Goal: Task Accomplishment & Management: Manage account settings

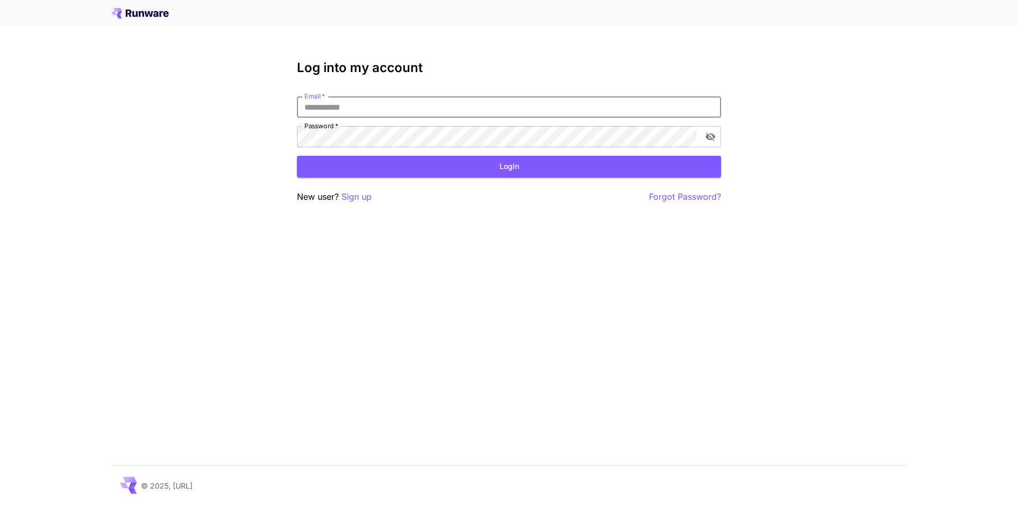
click at [370, 106] on input "Email   *" at bounding box center [509, 107] width 424 height 21
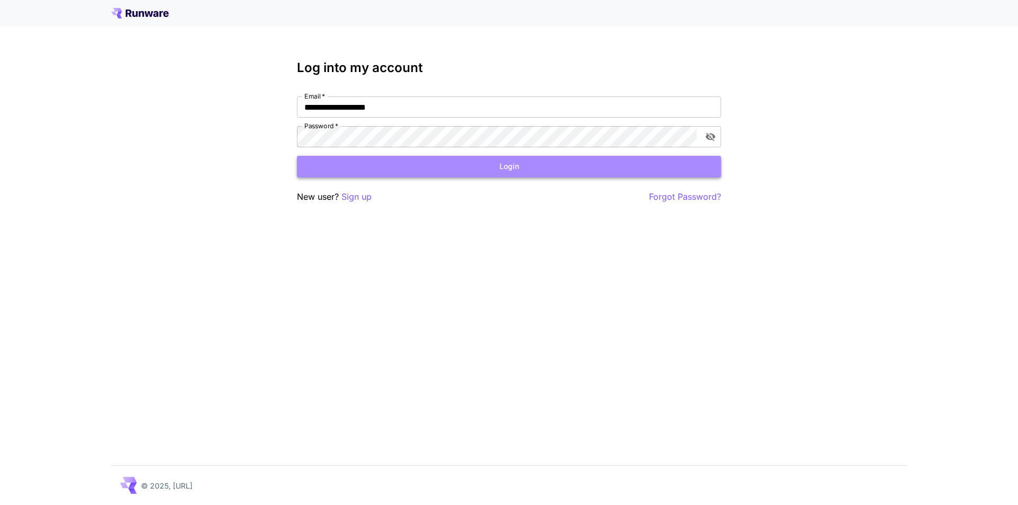
click at [478, 163] on button "Login" at bounding box center [509, 167] width 424 height 22
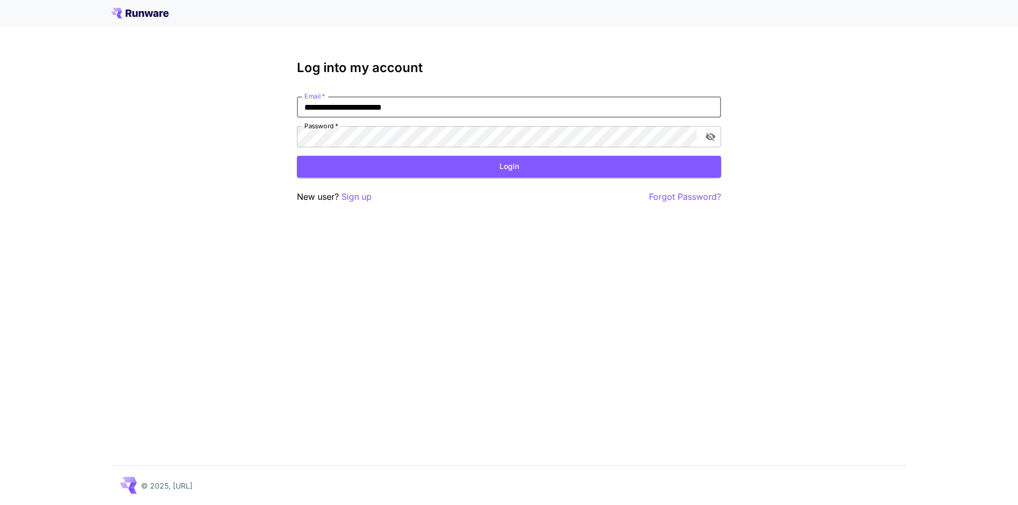
type input "**********"
click at [508, 165] on button "Login" at bounding box center [509, 167] width 424 height 22
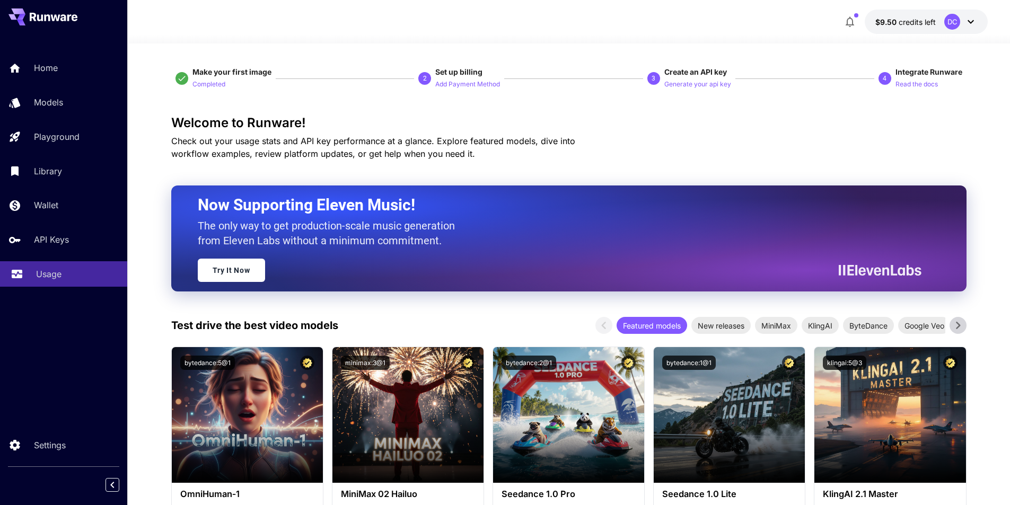
click at [46, 273] on p "Usage" at bounding box center [48, 274] width 25 height 13
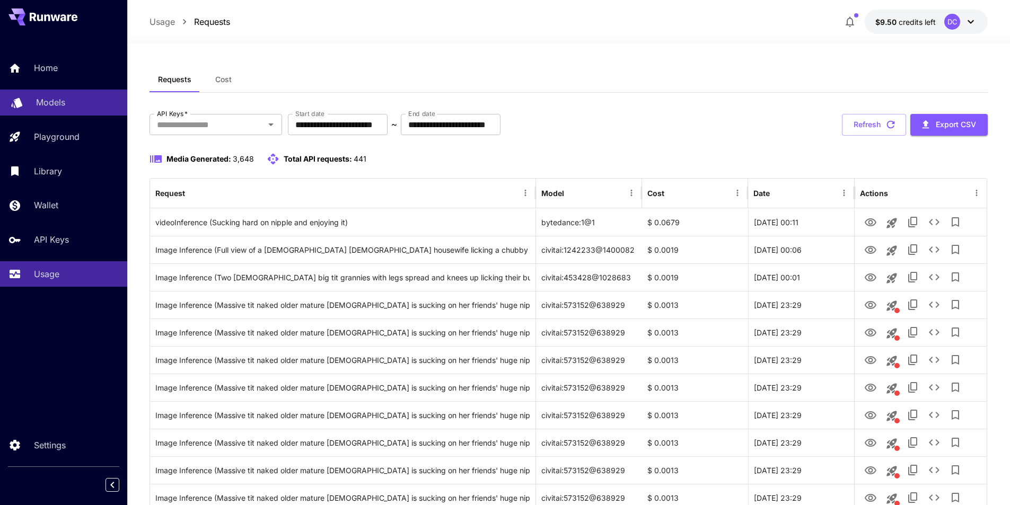
click at [37, 101] on p "Models" at bounding box center [50, 102] width 29 height 13
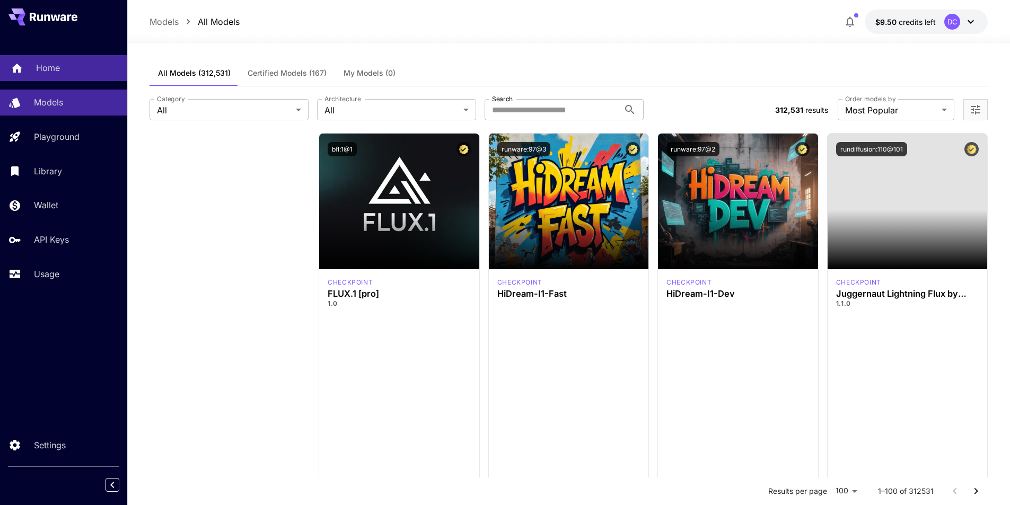
click at [36, 67] on p "Home" at bounding box center [48, 68] width 24 height 13
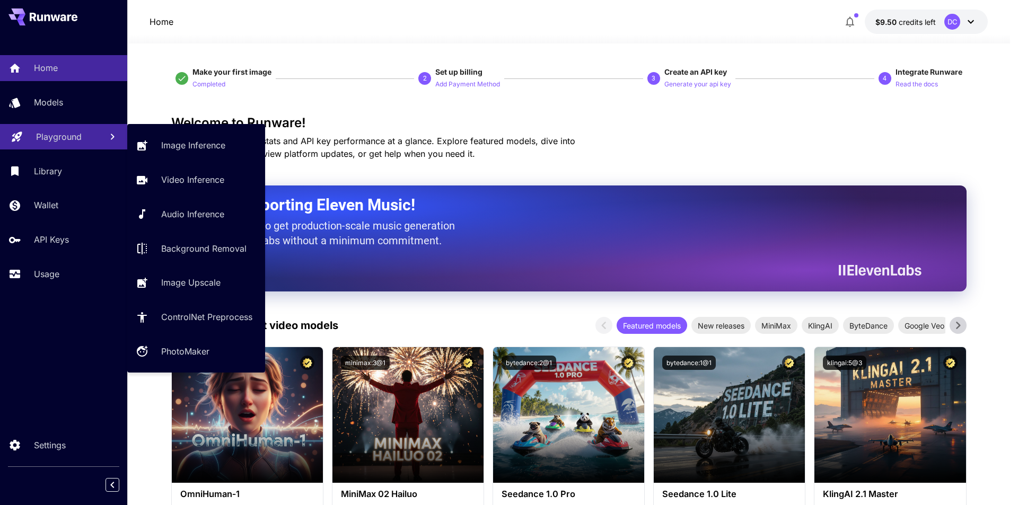
click at [38, 132] on p "Playground" at bounding box center [59, 136] width 46 height 13
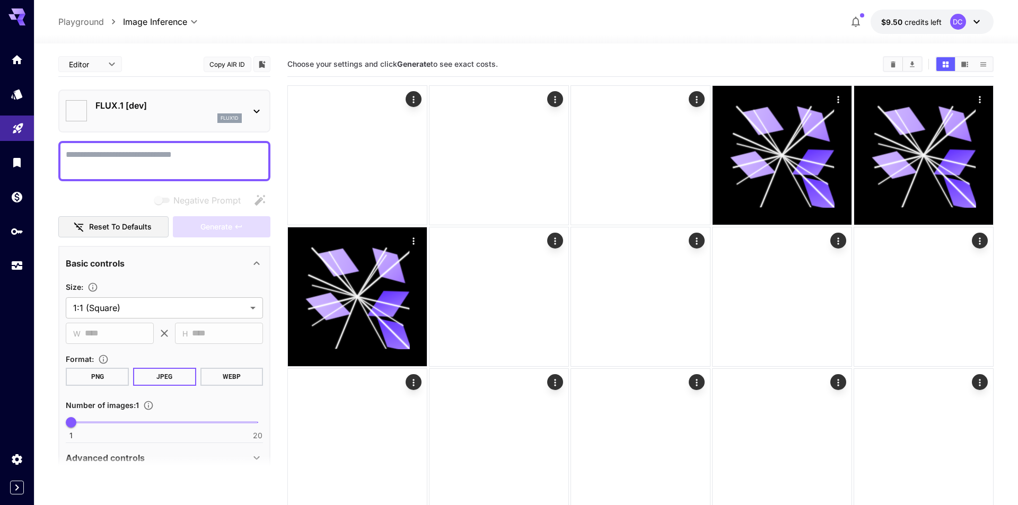
type input "**********"
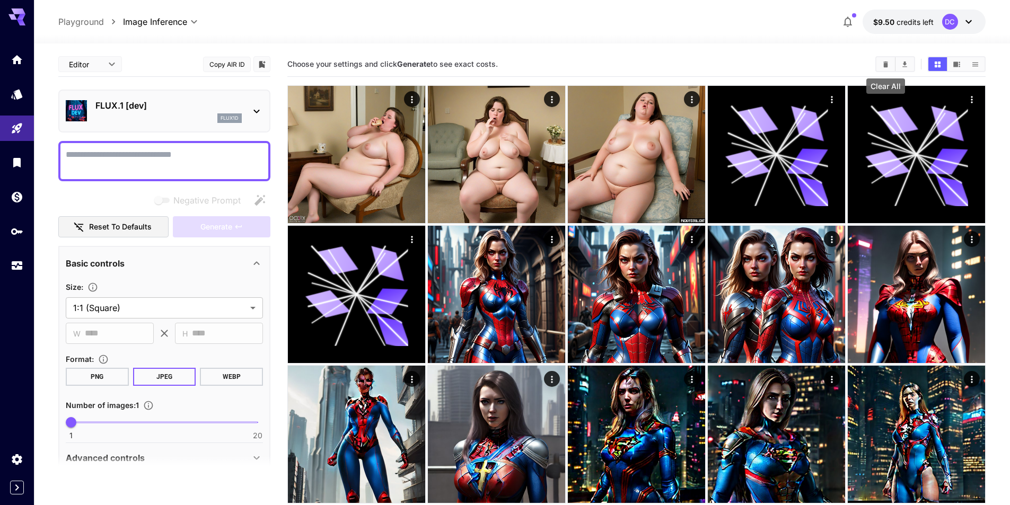
click at [888, 60] on icon "Clear All" at bounding box center [886, 64] width 8 height 8
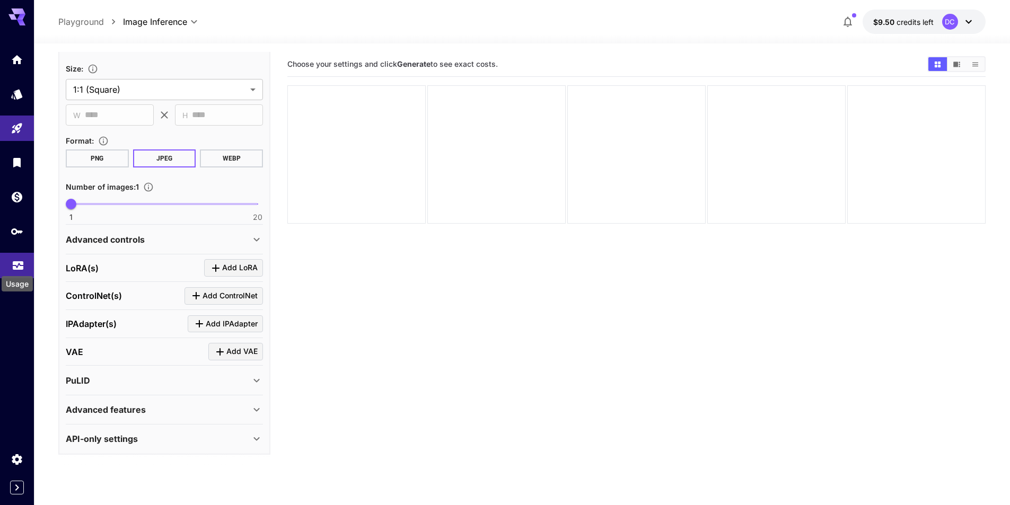
click at [14, 261] on icon "Usage" at bounding box center [18, 260] width 11 height 5
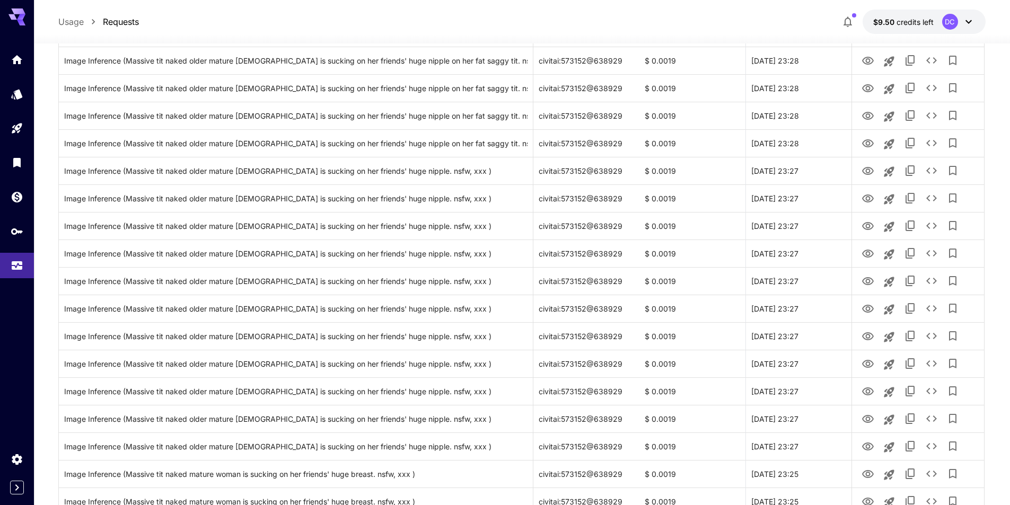
scroll to position [1142, 0]
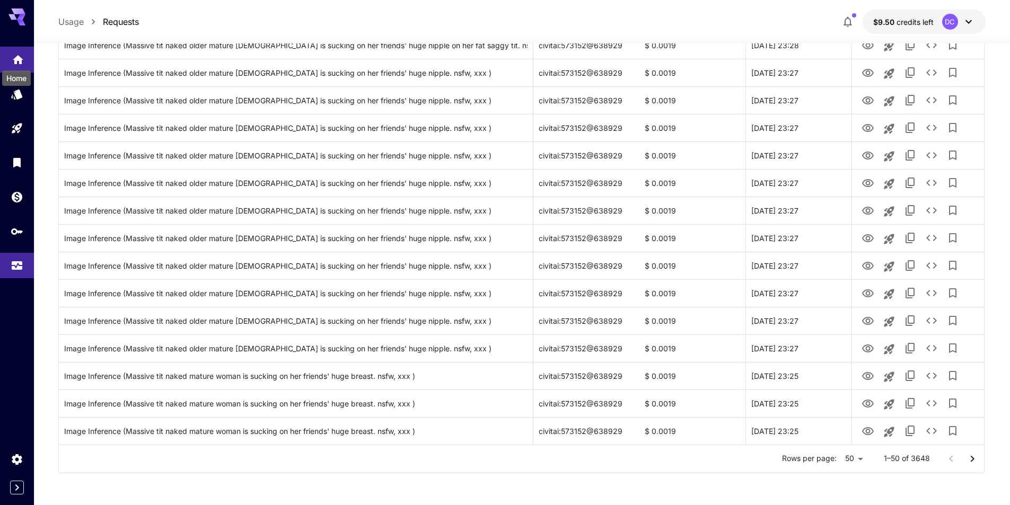
click at [15, 58] on icon "Home" at bounding box center [18, 56] width 11 height 9
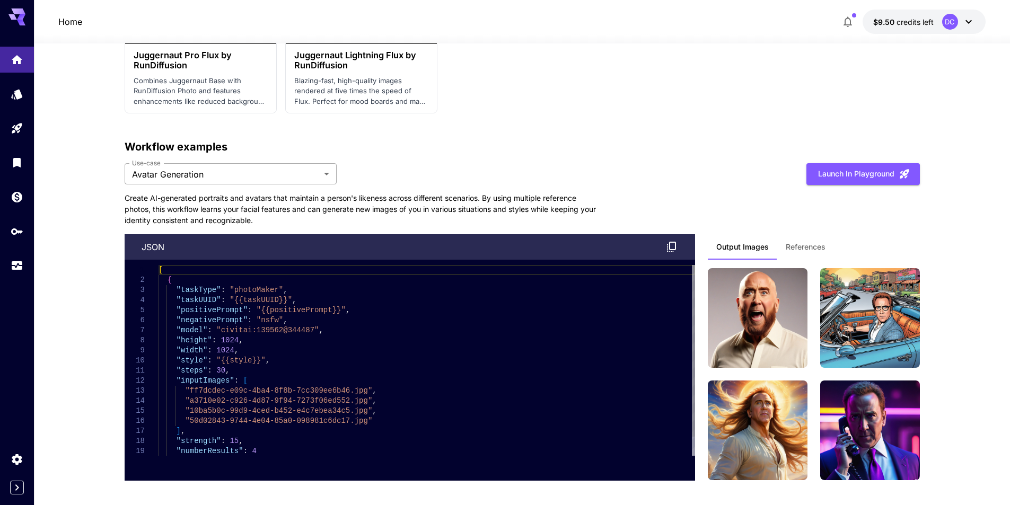
scroll to position [2415, 0]
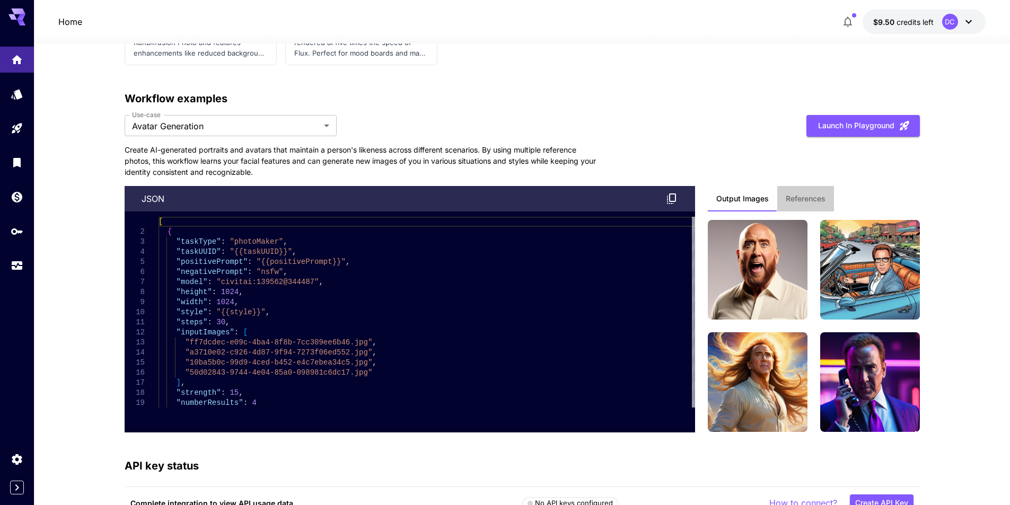
click at [809, 197] on span "References" at bounding box center [806, 199] width 40 height 10
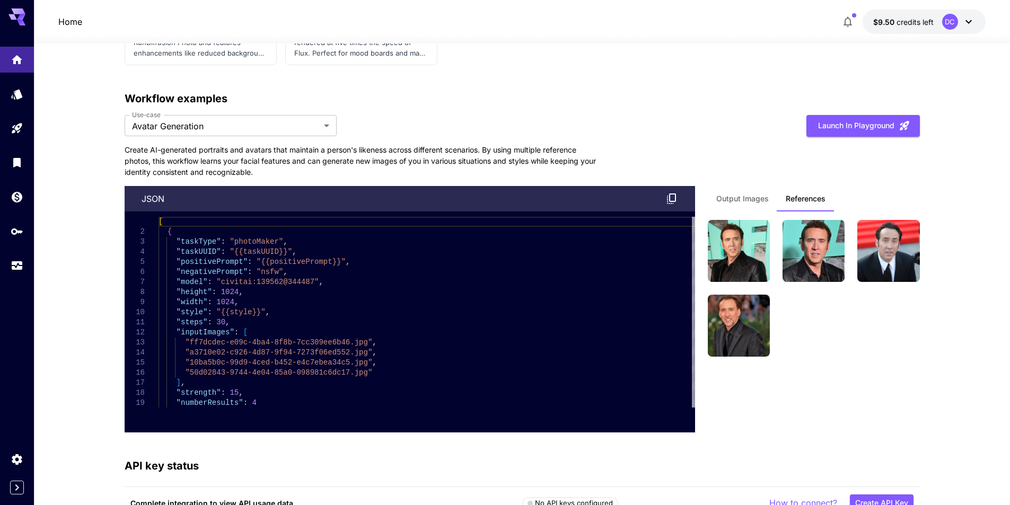
click at [739, 195] on span "Output Images" at bounding box center [743, 199] width 53 height 10
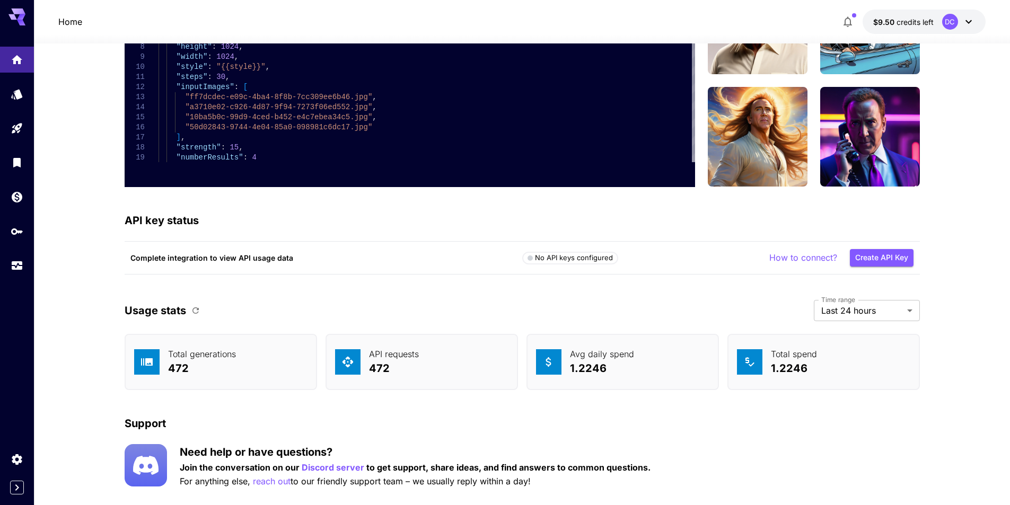
scroll to position [2684, 0]
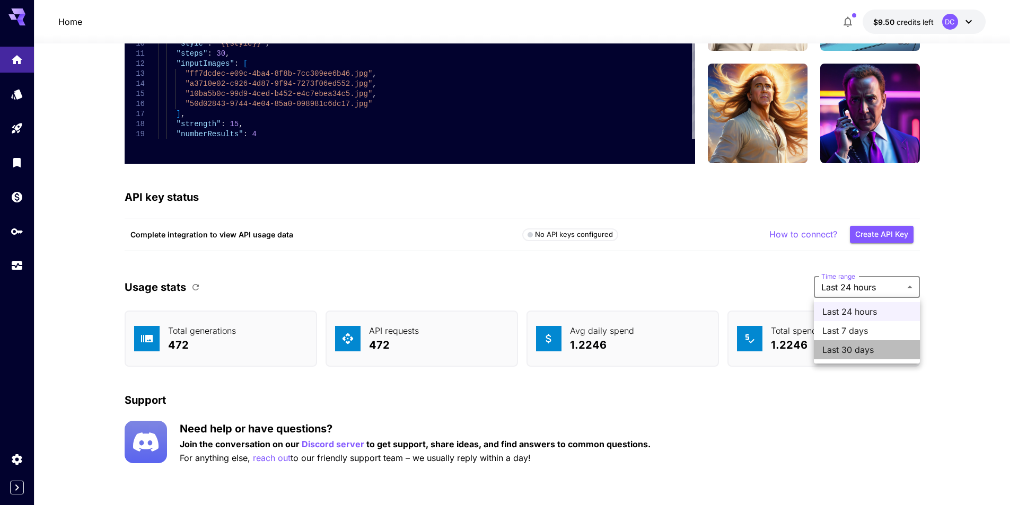
click at [859, 346] on span "Last 30 days" at bounding box center [867, 350] width 89 height 13
type input "*******"
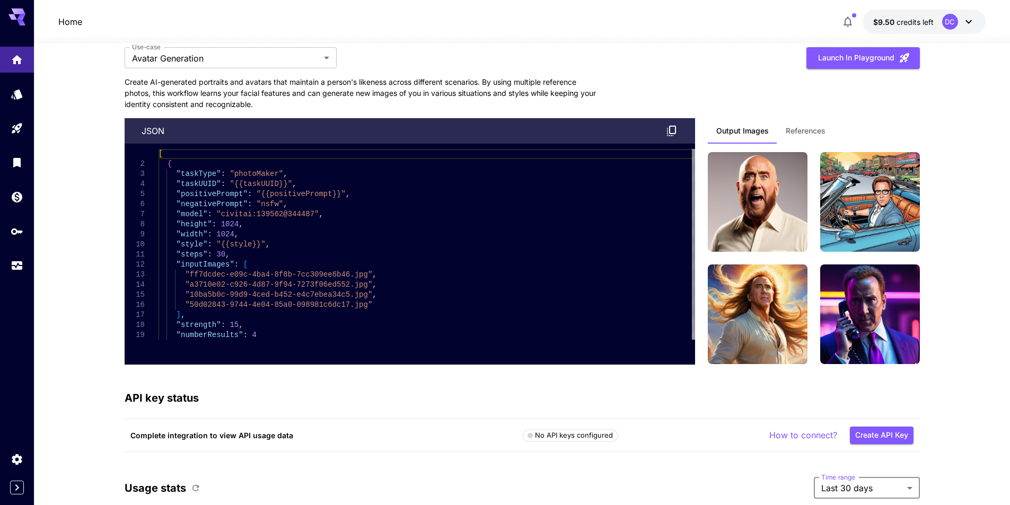
scroll to position [2472, 0]
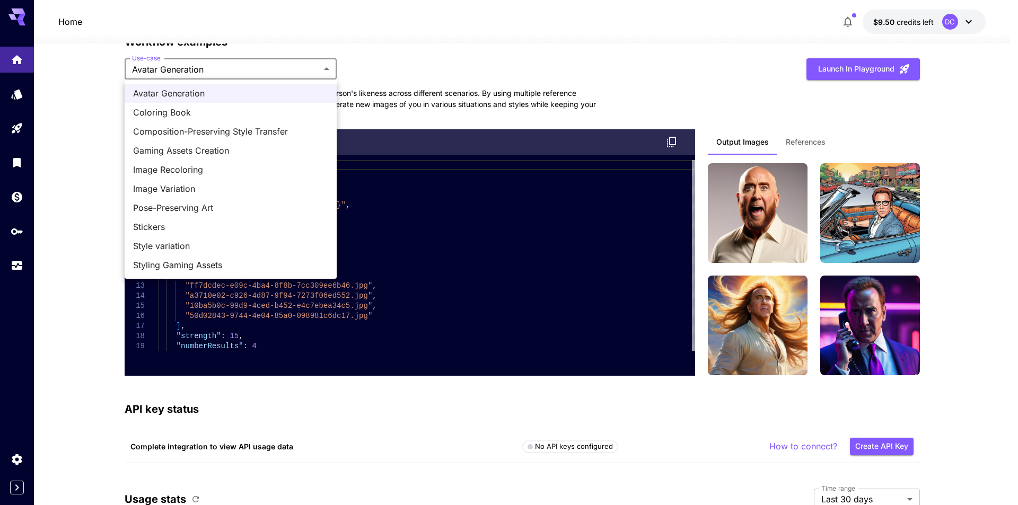
click at [151, 146] on span "Gaming Assets Creation" at bounding box center [230, 150] width 195 height 13
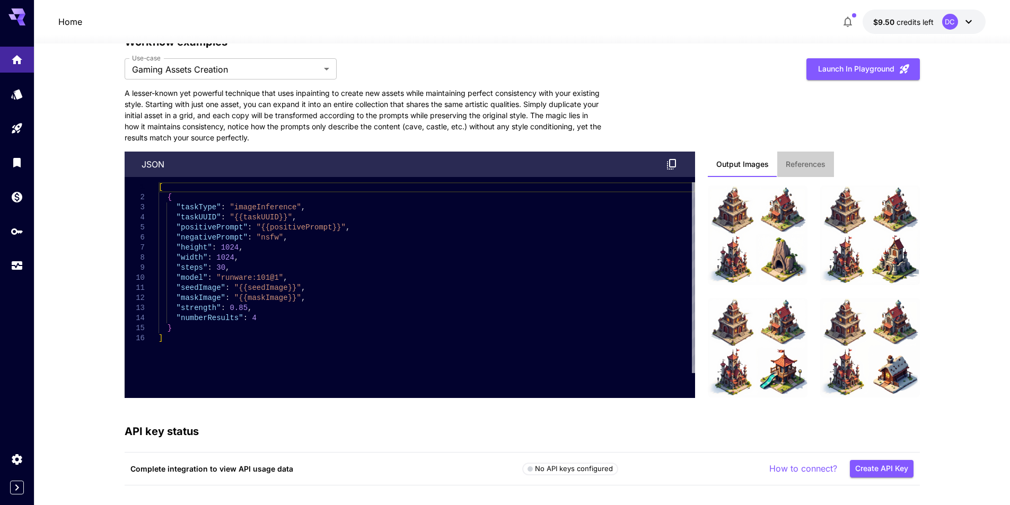
click at [808, 162] on span "References" at bounding box center [806, 165] width 40 height 10
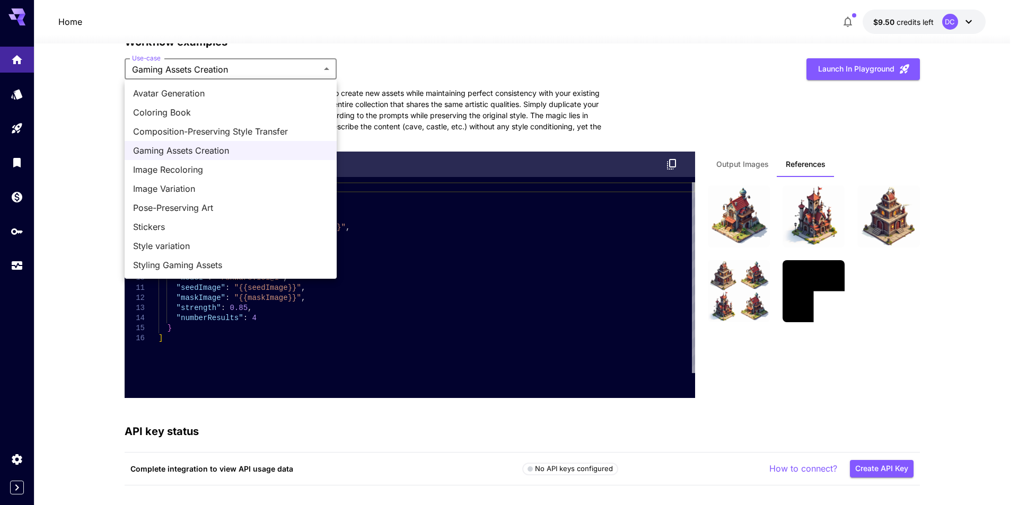
click at [163, 245] on span "Style variation" at bounding box center [230, 246] width 195 height 13
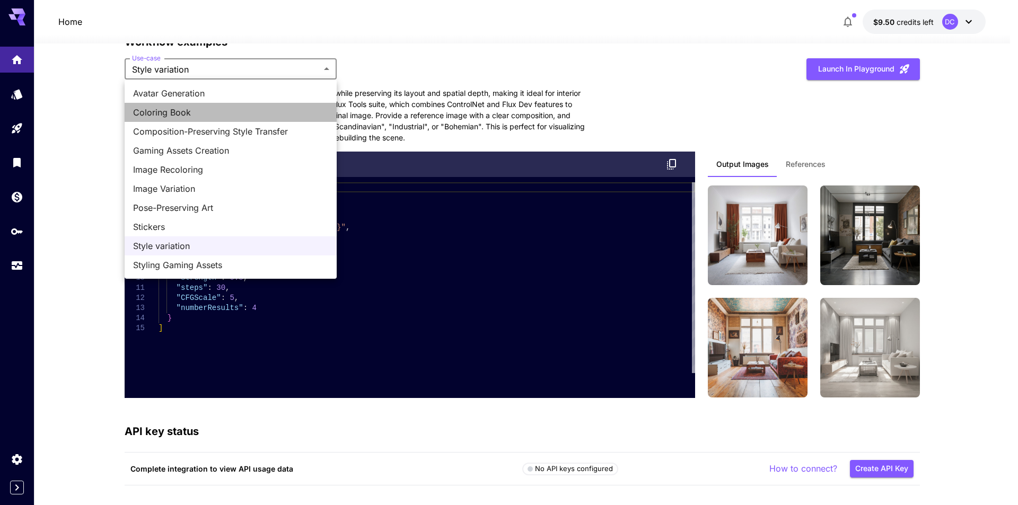
click at [181, 116] on span "Coloring Book" at bounding box center [230, 112] width 195 height 13
type input "**********"
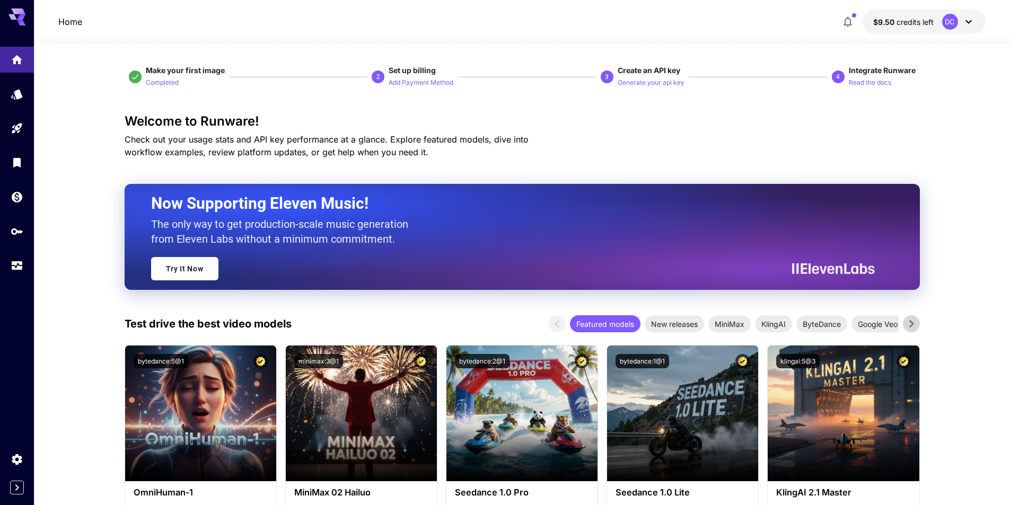
scroll to position [0, 0]
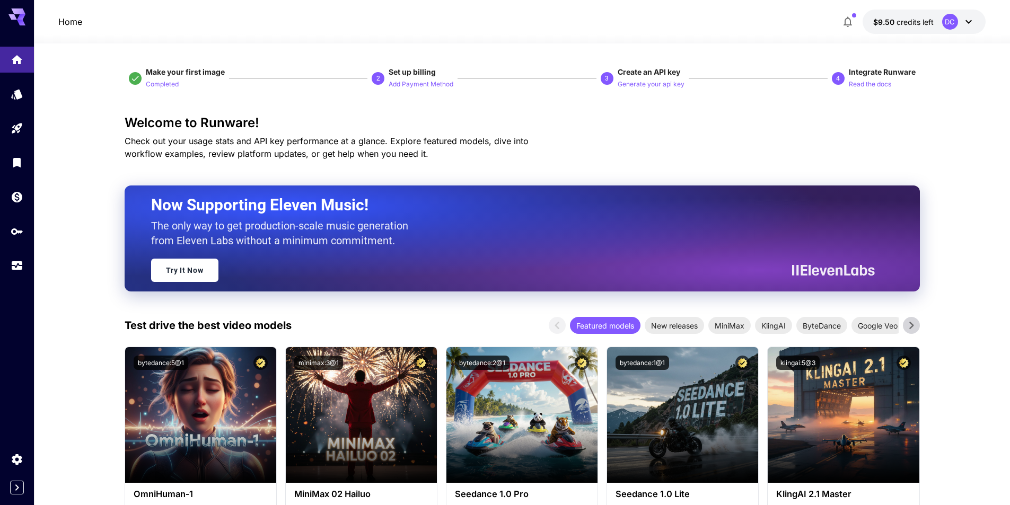
click at [377, 76] on p "2" at bounding box center [379, 79] width 4 height 10
click at [13, 266] on icon "Usage" at bounding box center [18, 263] width 11 height 5
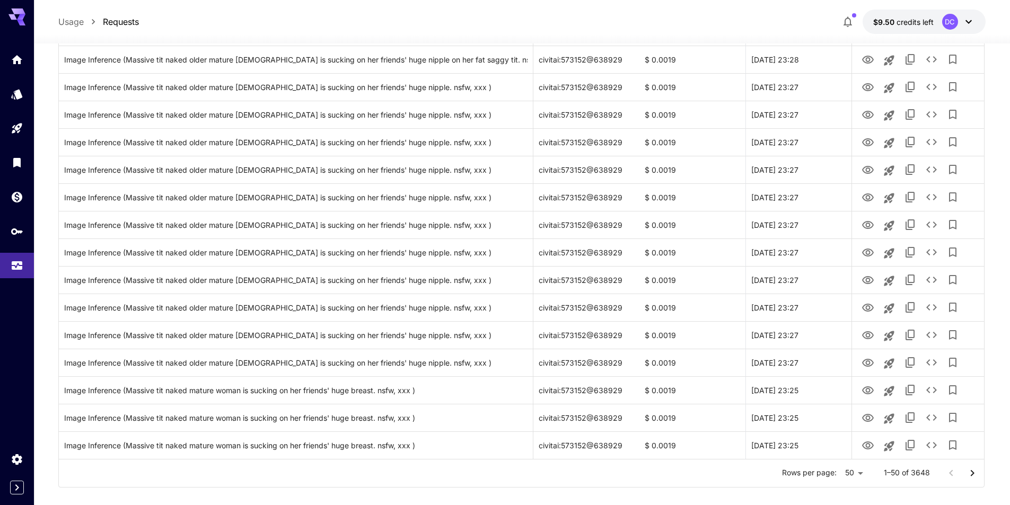
scroll to position [1142, 0]
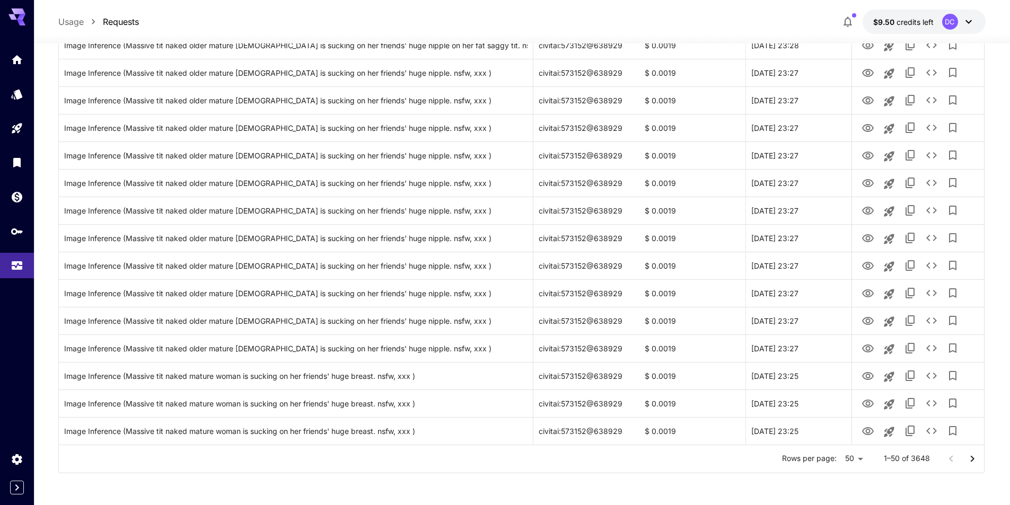
click at [972, 457] on icon "Go to next page" at bounding box center [973, 459] width 4 height 6
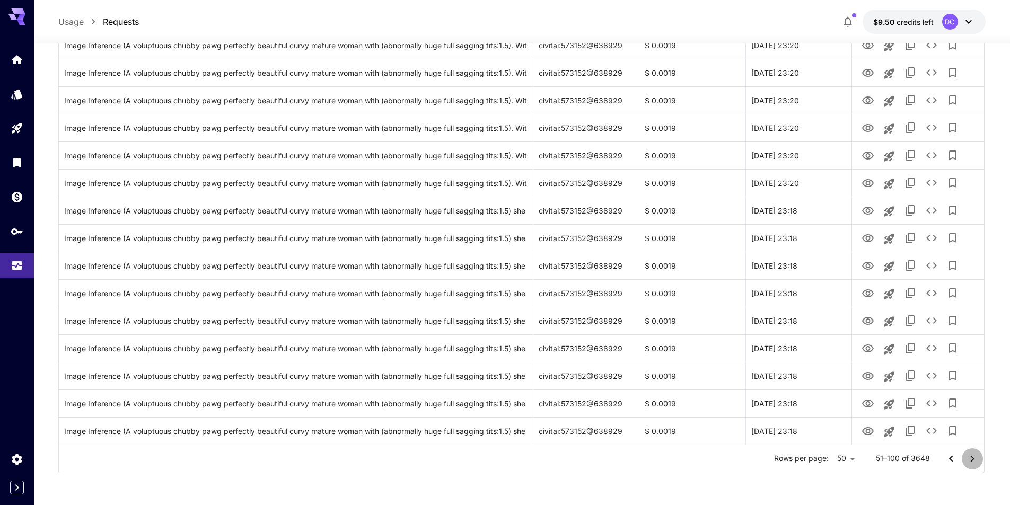
click at [972, 457] on icon "Go to next page" at bounding box center [973, 459] width 4 height 6
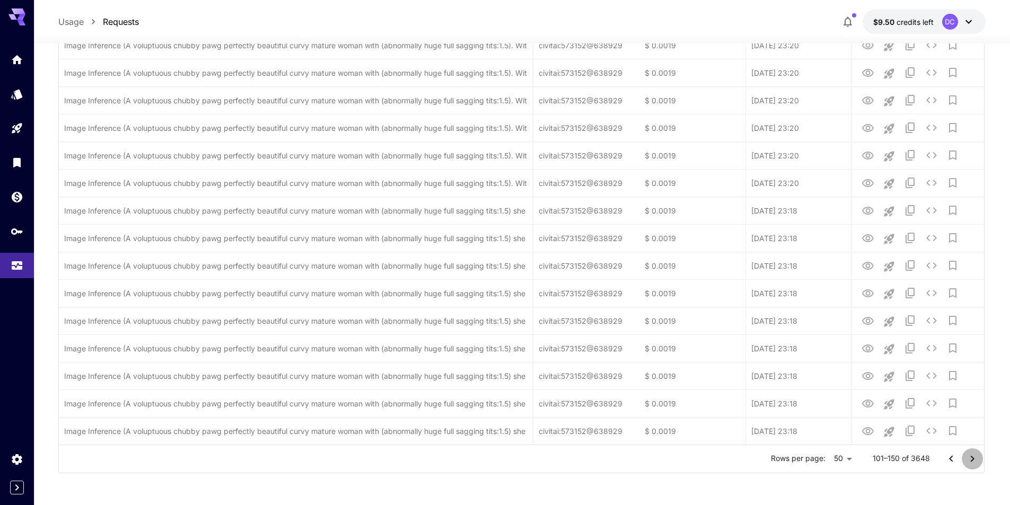
click at [972, 457] on icon "Go to next page" at bounding box center [973, 459] width 4 height 6
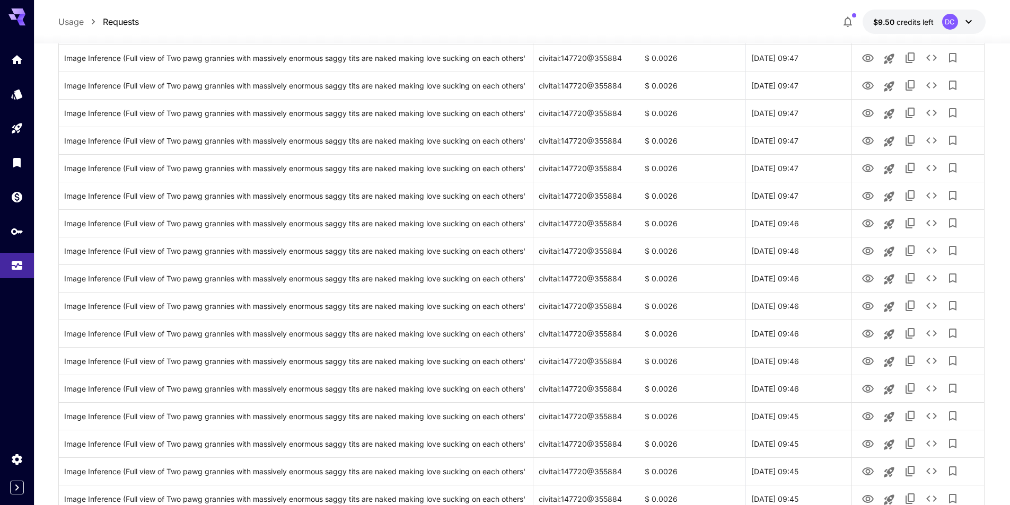
scroll to position [0, 0]
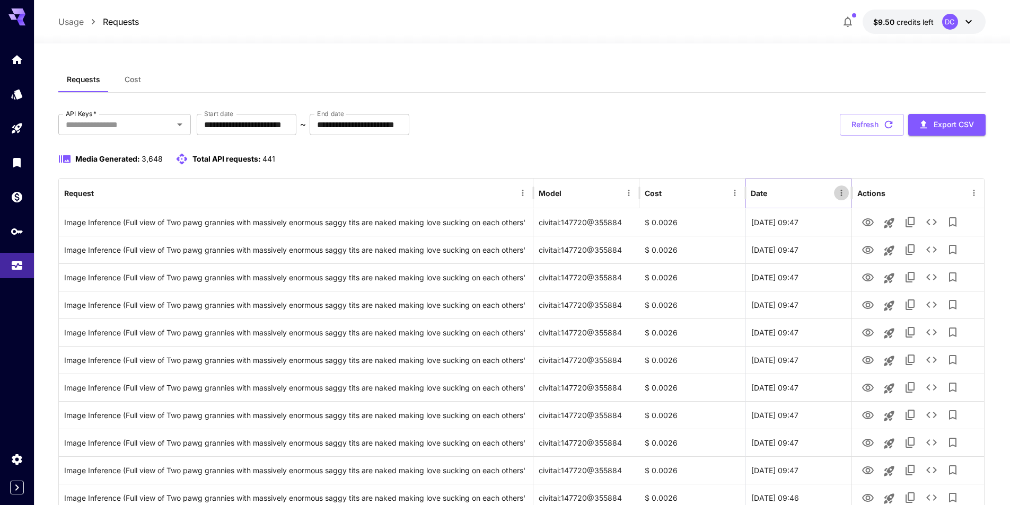
click at [841, 191] on icon "Menu" at bounding box center [842, 193] width 10 height 10
click at [771, 154] on div "Media Generated: 3,648 Total API requests: 441" at bounding box center [522, 159] width 928 height 13
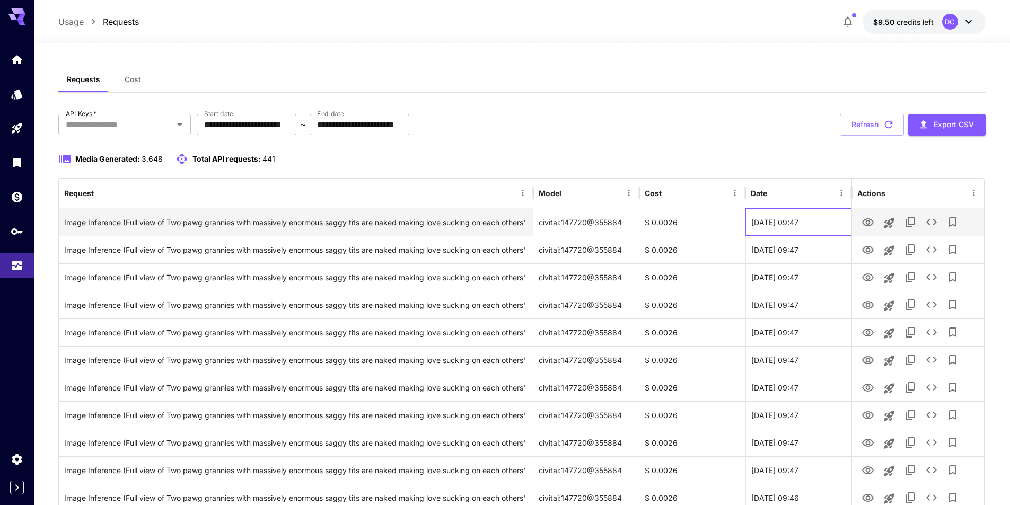
click at [771, 223] on div "[DATE] 09:47" at bounding box center [799, 222] width 106 height 28
click at [761, 228] on div "[DATE] 09:47" at bounding box center [799, 222] width 106 height 28
click at [755, 225] on div "[DATE] 09:47" at bounding box center [799, 222] width 106 height 28
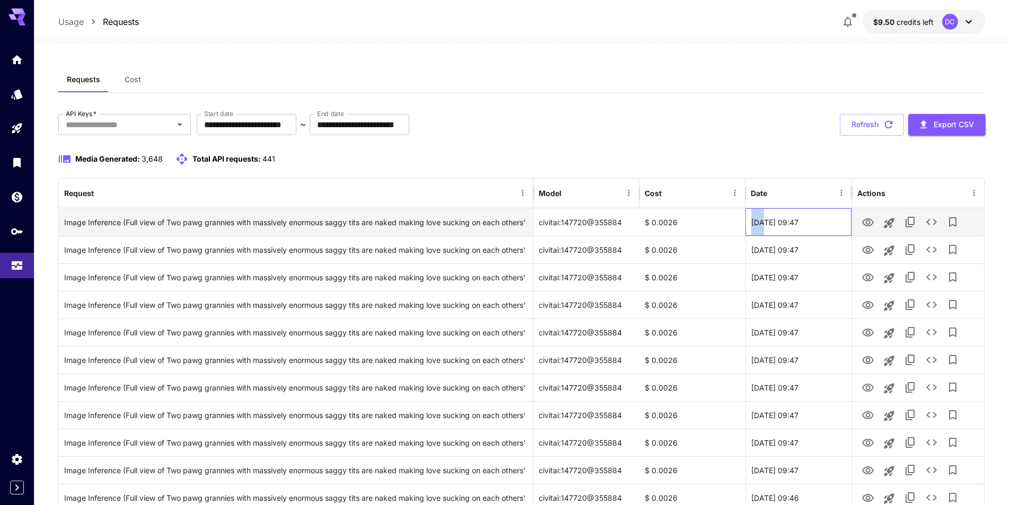
click at [755, 225] on div "[DATE] 09:47" at bounding box center [799, 222] width 106 height 28
drag, startPoint x: 750, startPoint y: 222, endPoint x: 819, endPoint y: 232, distance: 70.3
click at [819, 232] on div "[DATE] 09:47" at bounding box center [799, 222] width 106 height 28
click at [801, 217] on div "[DATE] 09:47" at bounding box center [799, 222] width 106 height 28
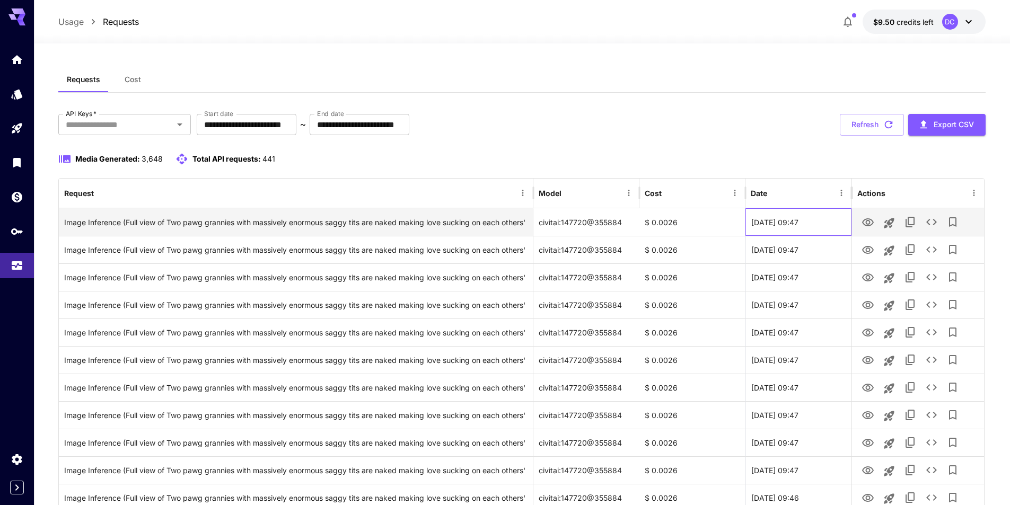
click at [801, 226] on div "[DATE] 09:47" at bounding box center [799, 222] width 106 height 28
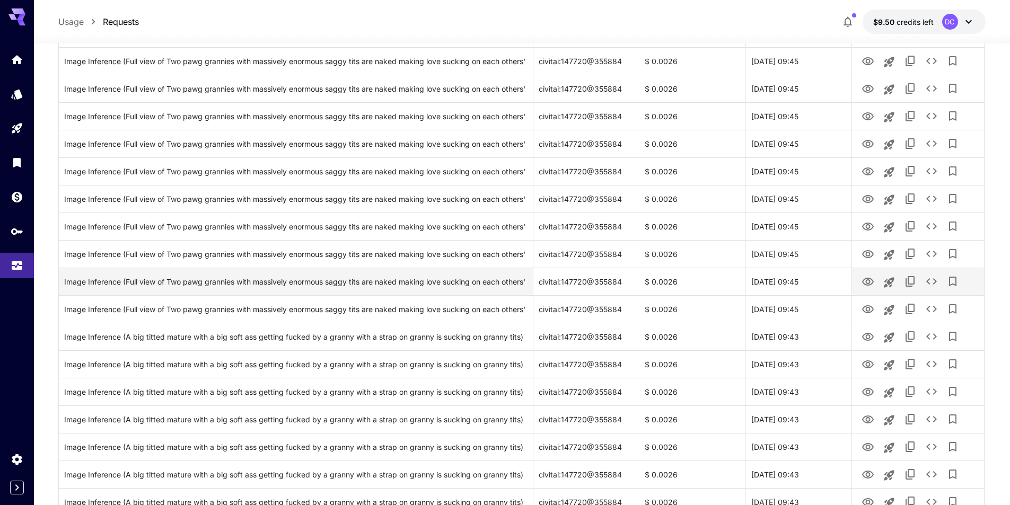
scroll to position [1142, 0]
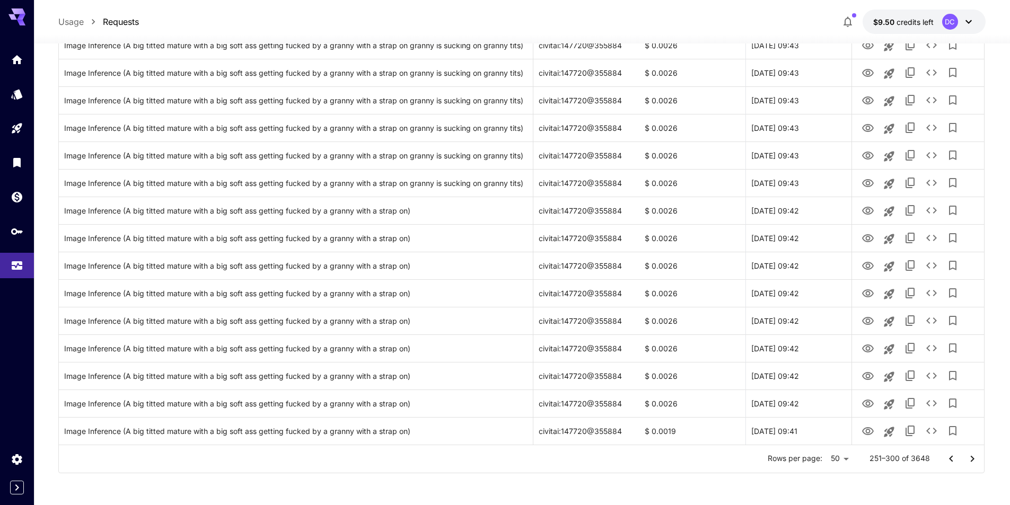
click at [971, 458] on icon "Go to next page" at bounding box center [972, 459] width 13 height 13
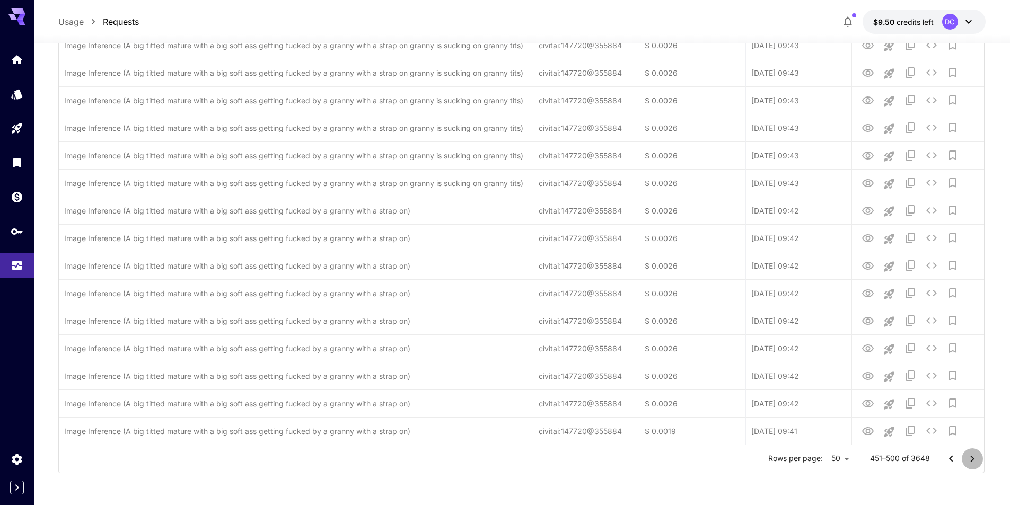
click at [971, 458] on icon "Go to next page" at bounding box center [972, 459] width 13 height 13
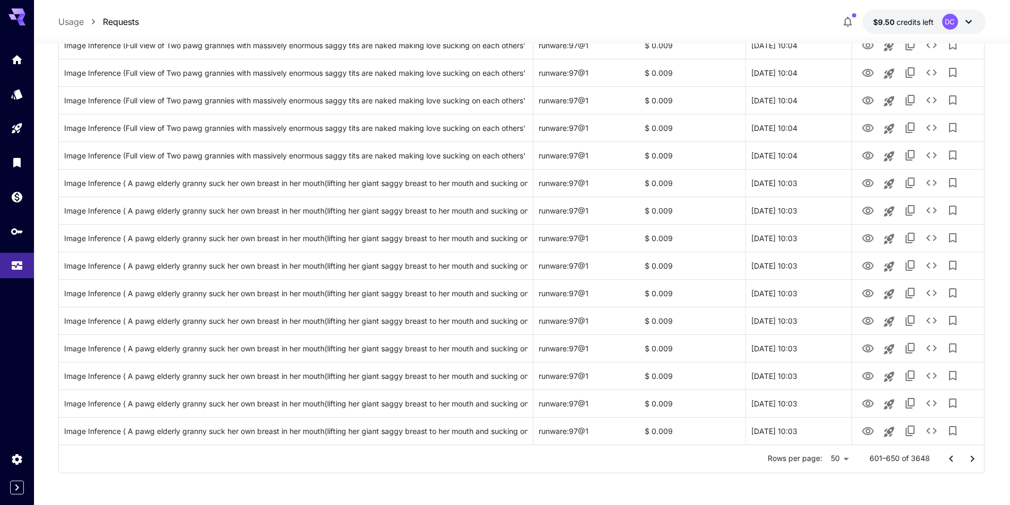
click at [971, 458] on icon "Go to next page" at bounding box center [972, 459] width 13 height 13
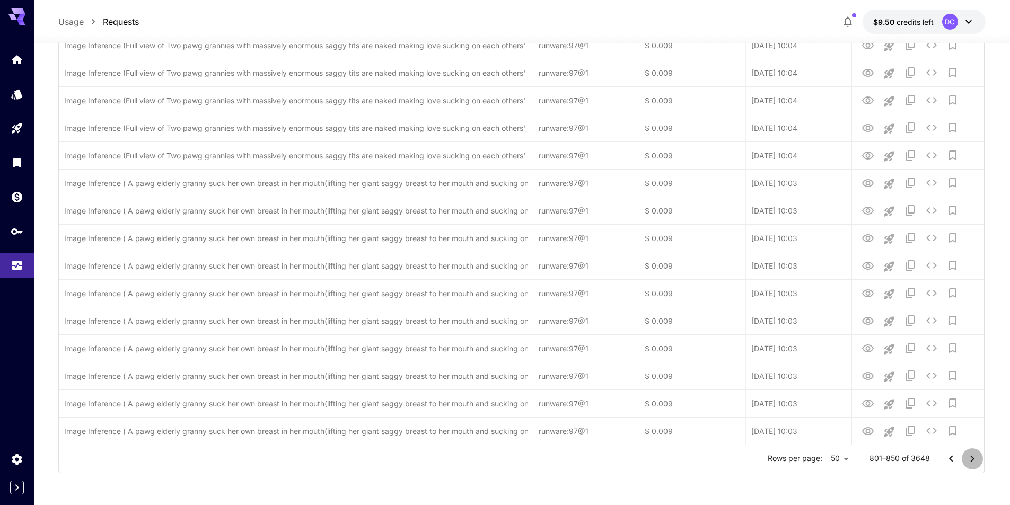
click at [971, 458] on icon "Go to next page" at bounding box center [972, 459] width 13 height 13
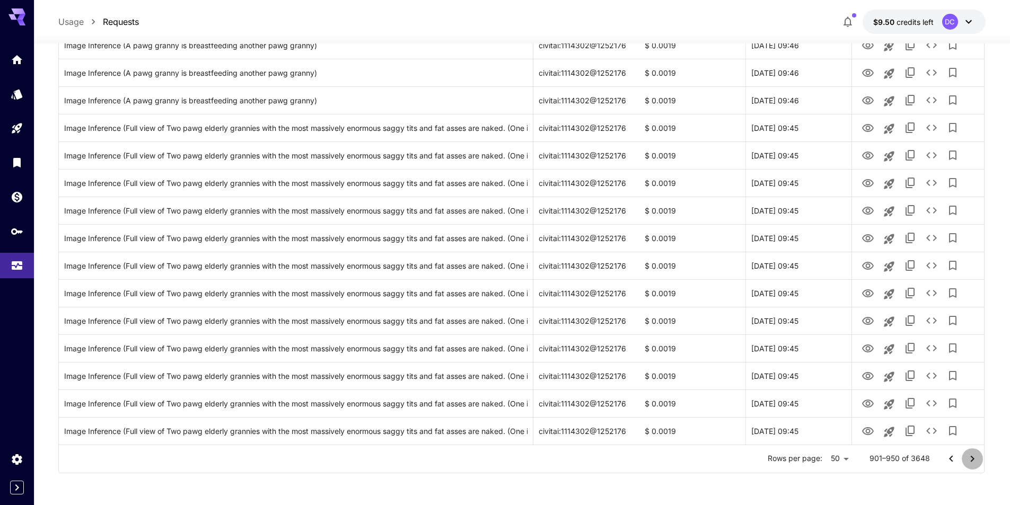
click at [971, 458] on icon "Go to next page" at bounding box center [972, 459] width 13 height 13
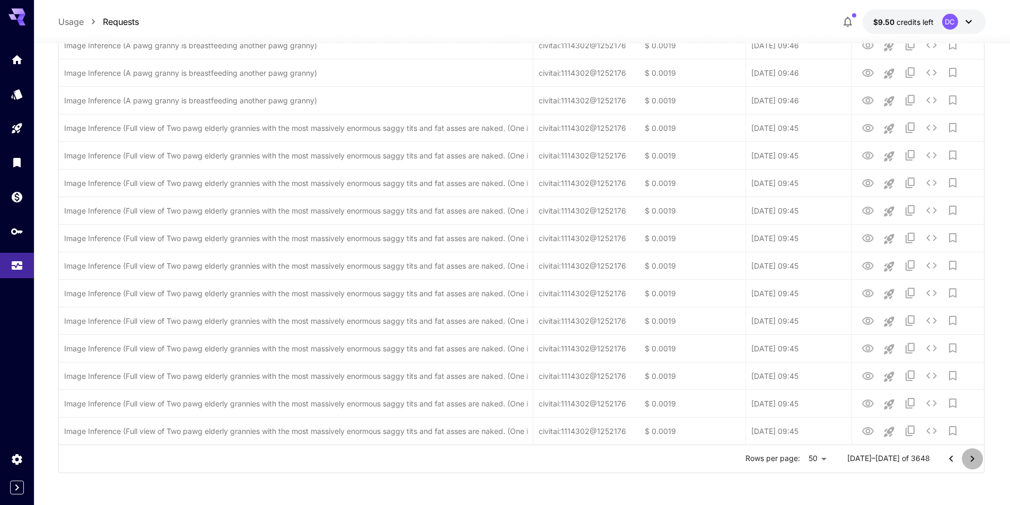
click at [971, 458] on icon "Go to next page" at bounding box center [972, 459] width 13 height 13
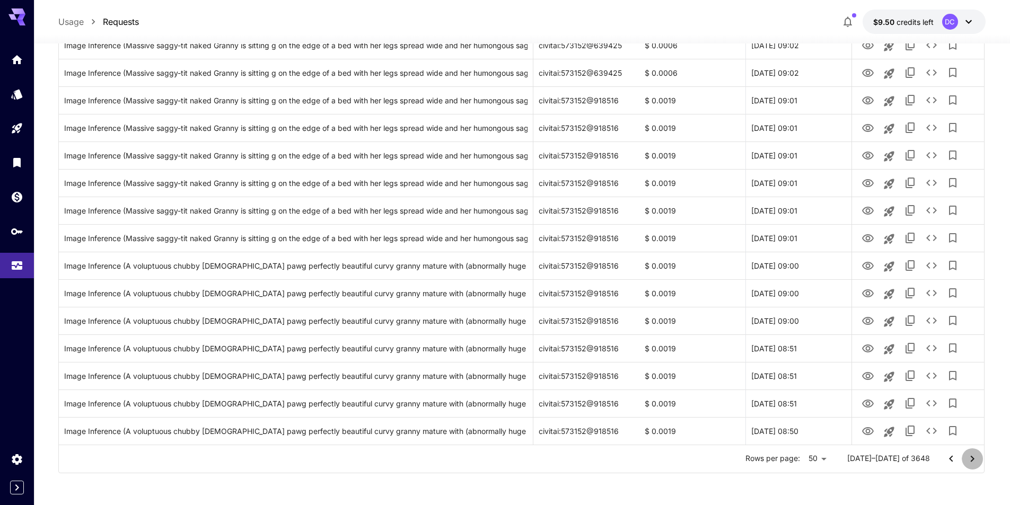
click at [970, 458] on icon "Go to next page" at bounding box center [972, 459] width 13 height 13
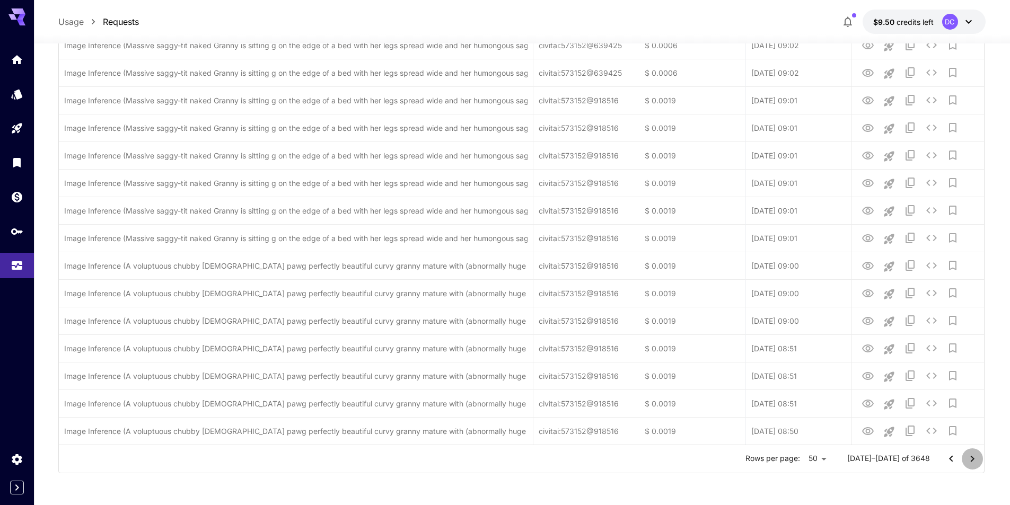
click at [970, 458] on icon "Go to next page" at bounding box center [972, 459] width 13 height 13
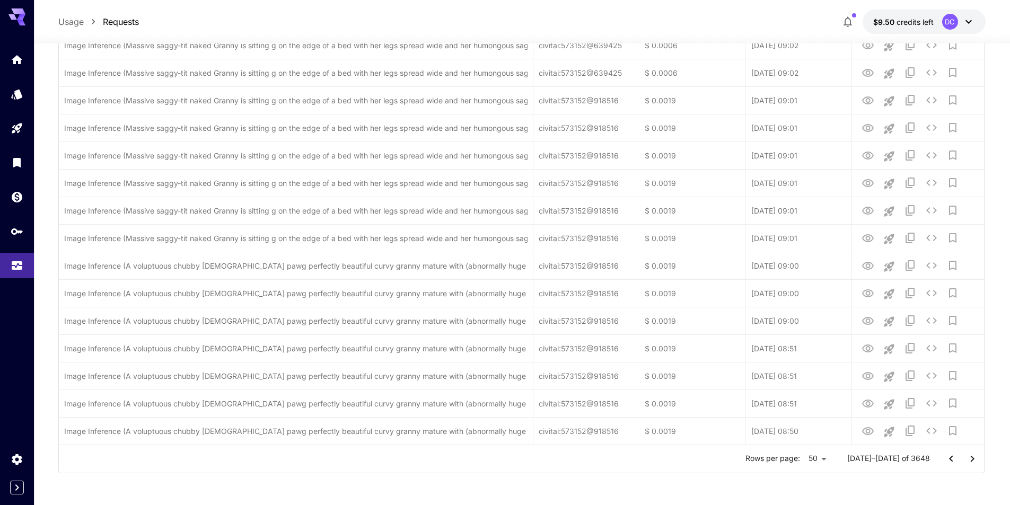
click at [970, 458] on icon "Go to next page" at bounding box center [972, 459] width 13 height 13
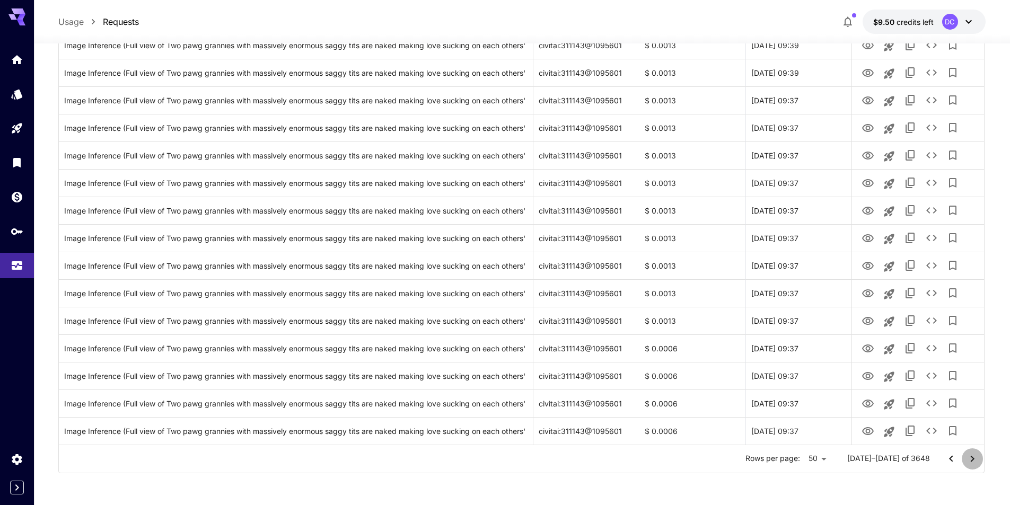
click at [970, 458] on icon "Go to next page" at bounding box center [972, 459] width 13 height 13
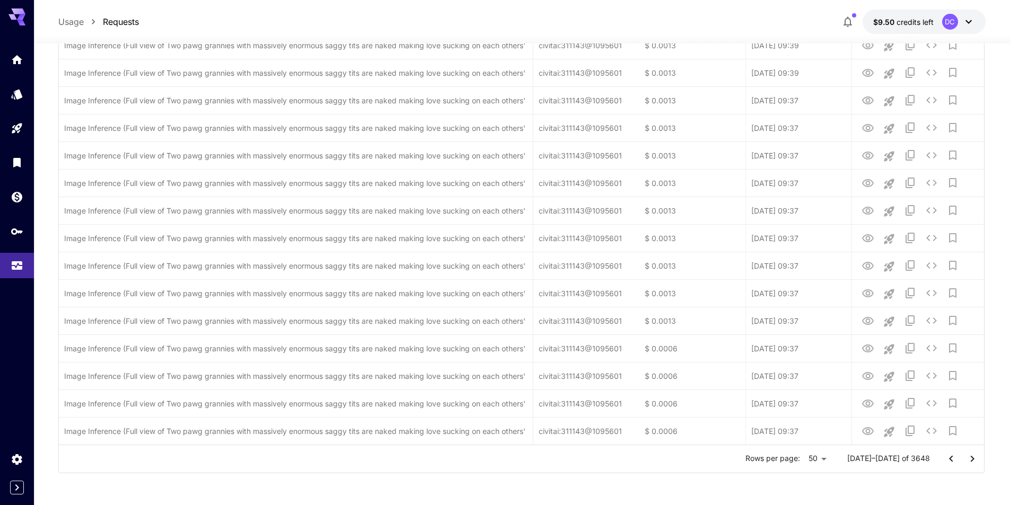
click at [970, 458] on icon "Go to next page" at bounding box center [972, 459] width 13 height 13
